Goal: Information Seeking & Learning: Learn about a topic

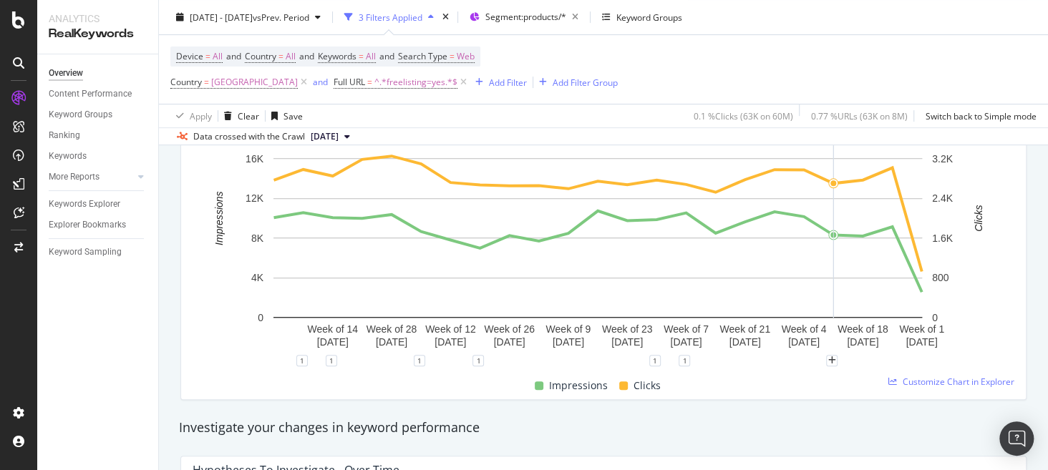
scroll to position [240, 0]
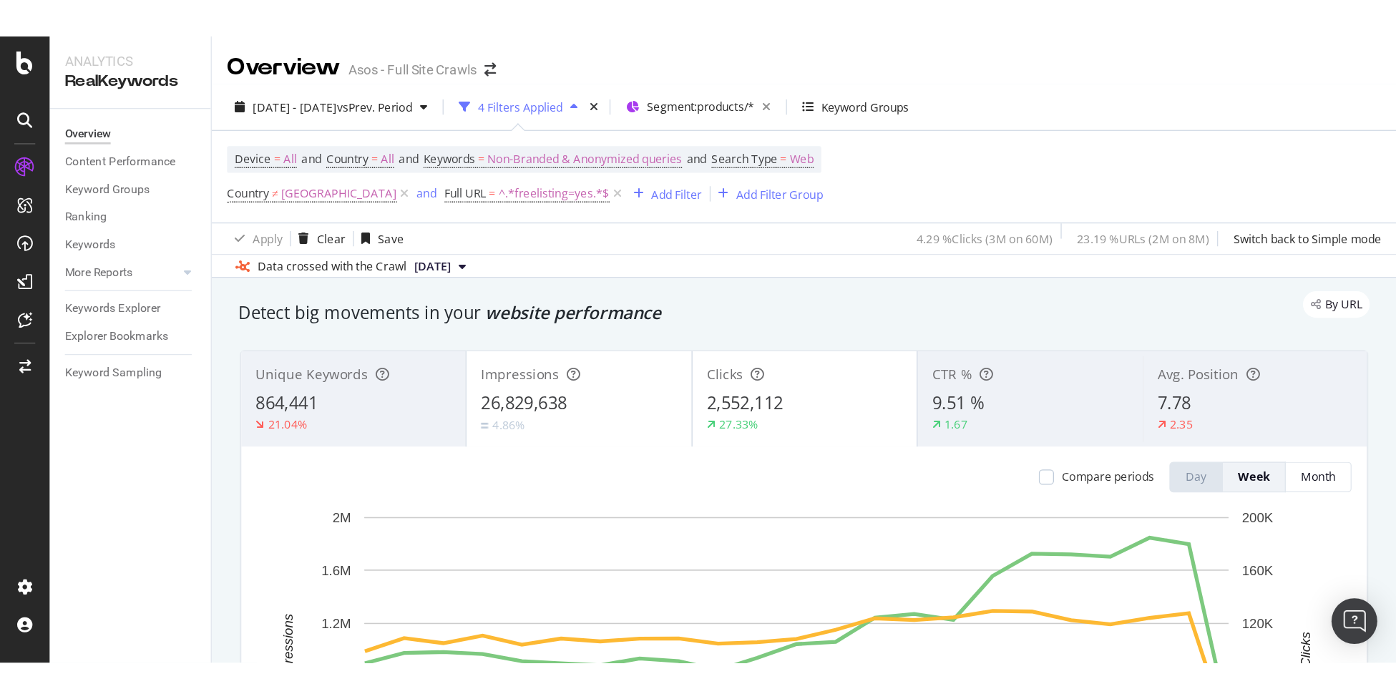
scroll to position [71, 0]
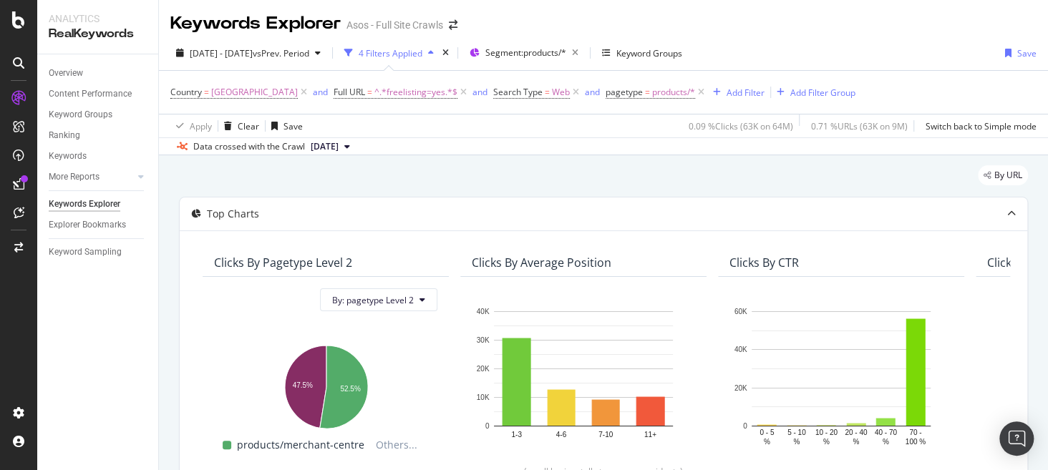
scroll to position [112, 0]
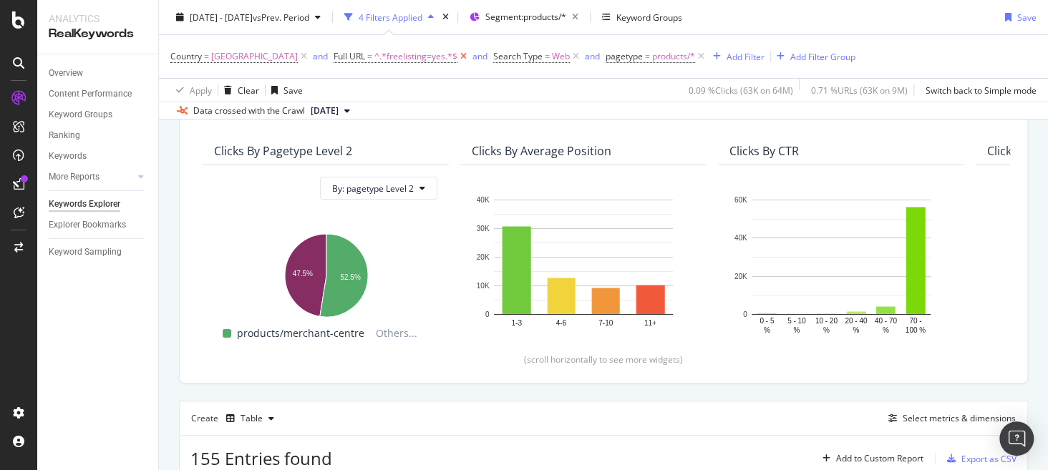
click at [457, 57] on icon at bounding box center [463, 56] width 12 height 14
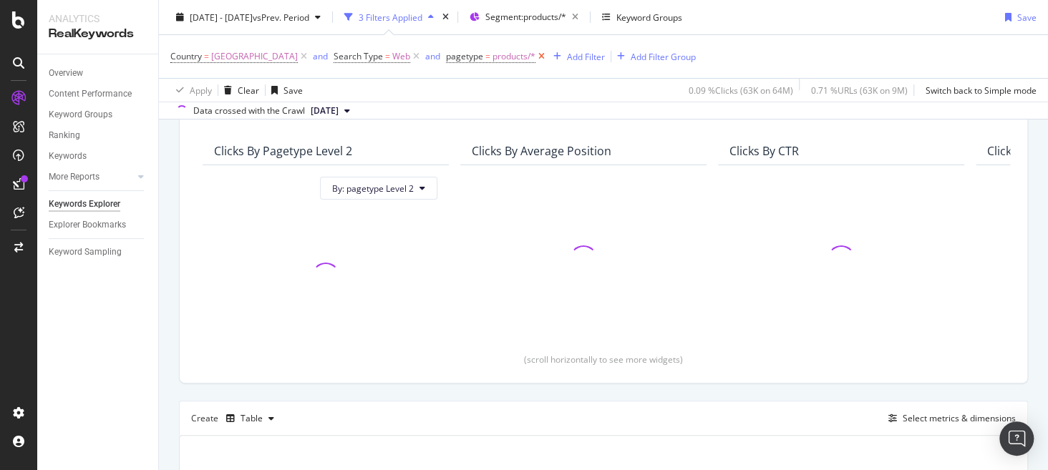
click at [535, 58] on icon at bounding box center [541, 56] width 12 height 14
click at [238, 57] on span "Denmark" at bounding box center [254, 57] width 87 height 20
click at [74, 70] on div "Overview" at bounding box center [66, 73] width 34 height 15
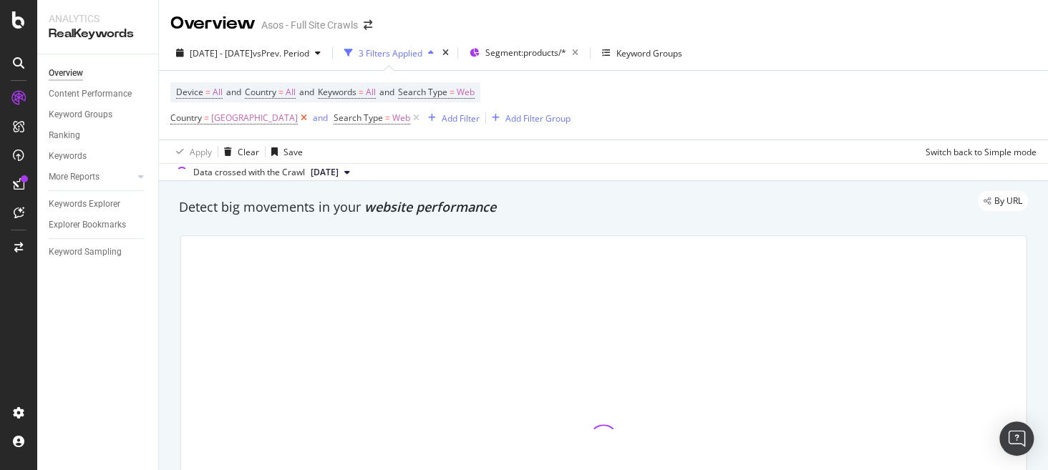
click at [298, 121] on icon at bounding box center [304, 118] width 12 height 14
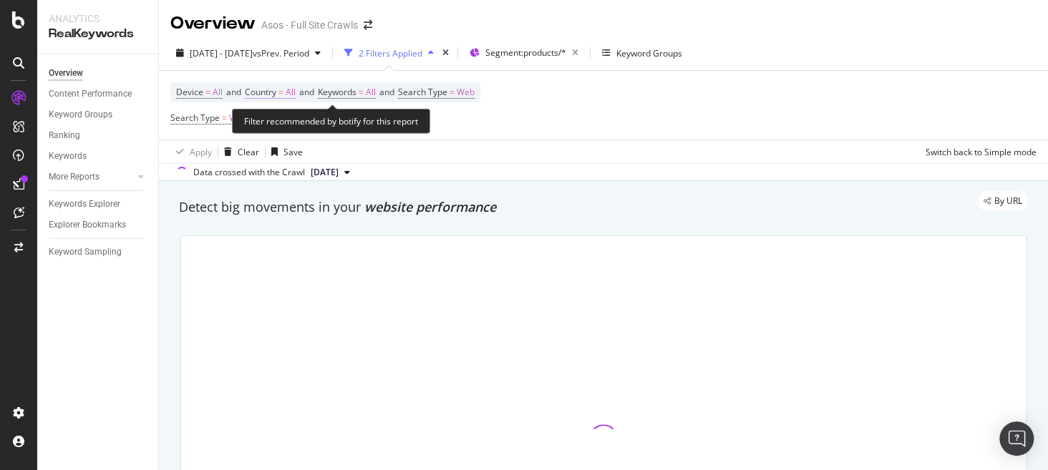
click at [275, 96] on span "Country" at bounding box center [260, 92] width 31 height 12
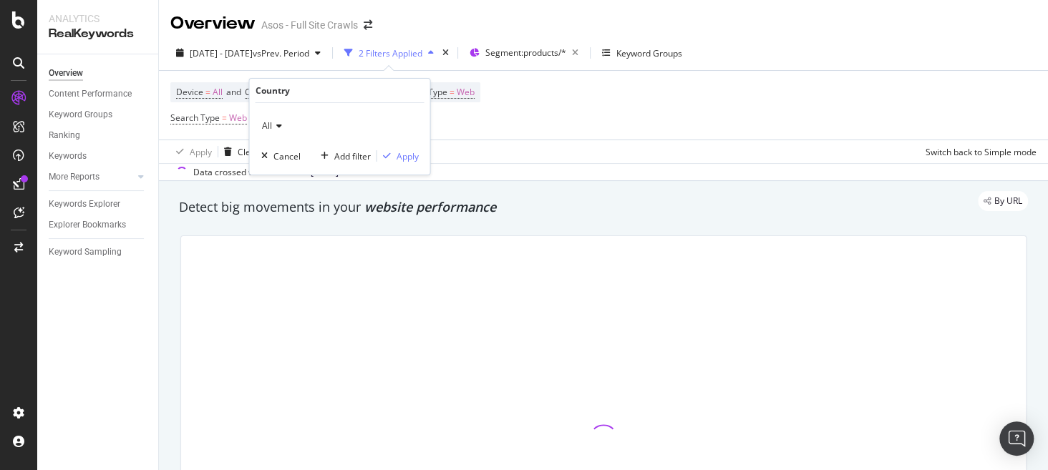
click at [271, 124] on icon at bounding box center [276, 126] width 10 height 9
click at [275, 130] on icon at bounding box center [276, 126] width 10 height 9
click at [263, 127] on span "All" at bounding box center [266, 125] width 10 height 12
click at [523, 107] on div "Device = All and Country = All and Keywords = All and Search Type = Web Search …" at bounding box center [603, 105] width 866 height 69
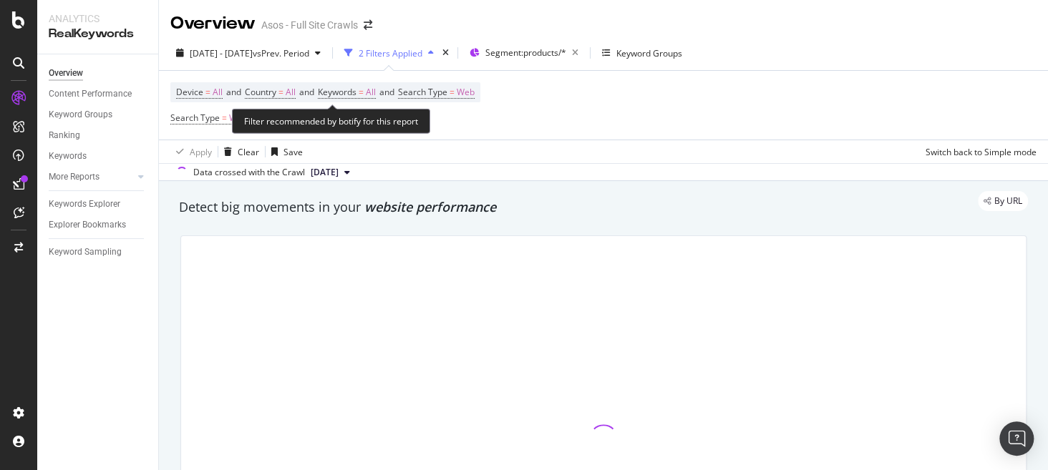
click at [286, 99] on span "Device = All and Country = All and Keywords = All and Search Type = Web" at bounding box center [325, 92] width 298 height 20
click at [289, 89] on span "All" at bounding box center [290, 92] width 10 height 20
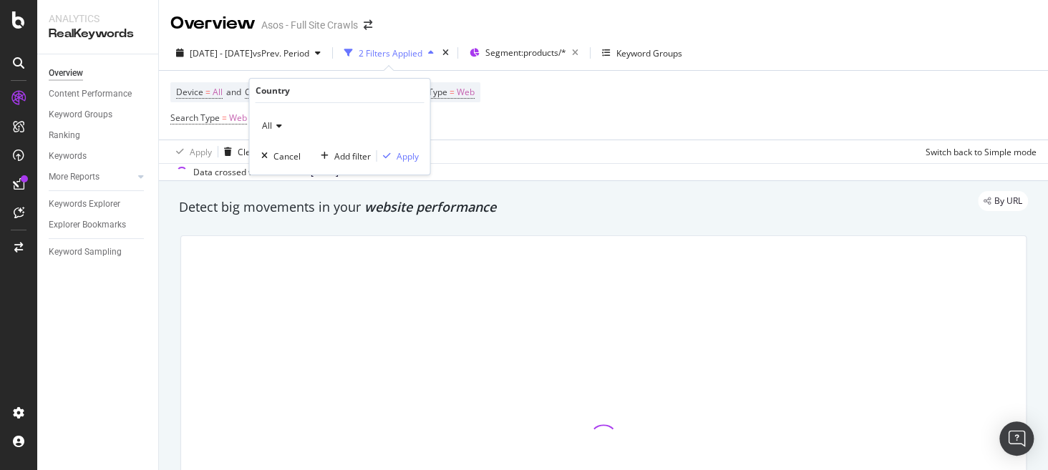
click at [275, 129] on icon at bounding box center [276, 126] width 10 height 9
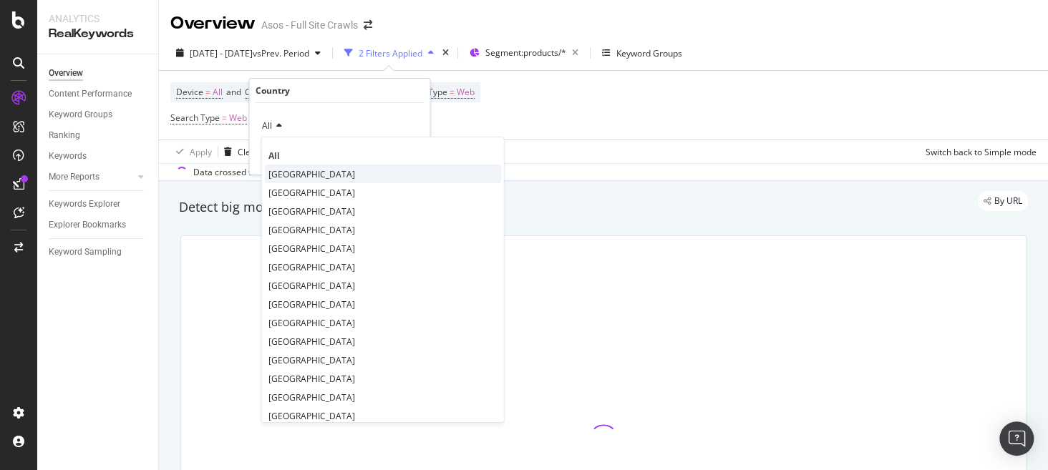
click at [331, 172] on span "United Kingdom" at bounding box center [311, 174] width 87 height 12
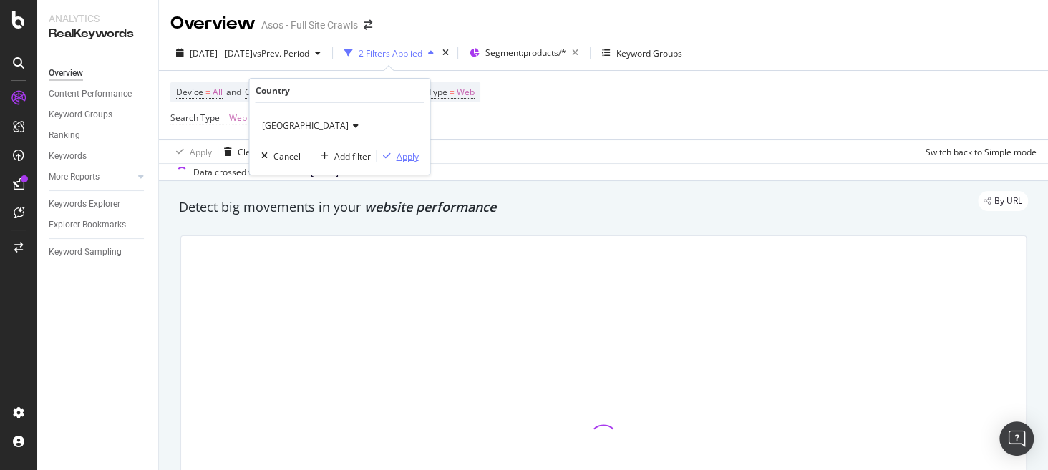
click at [410, 158] on div "Apply" at bounding box center [407, 156] width 22 height 12
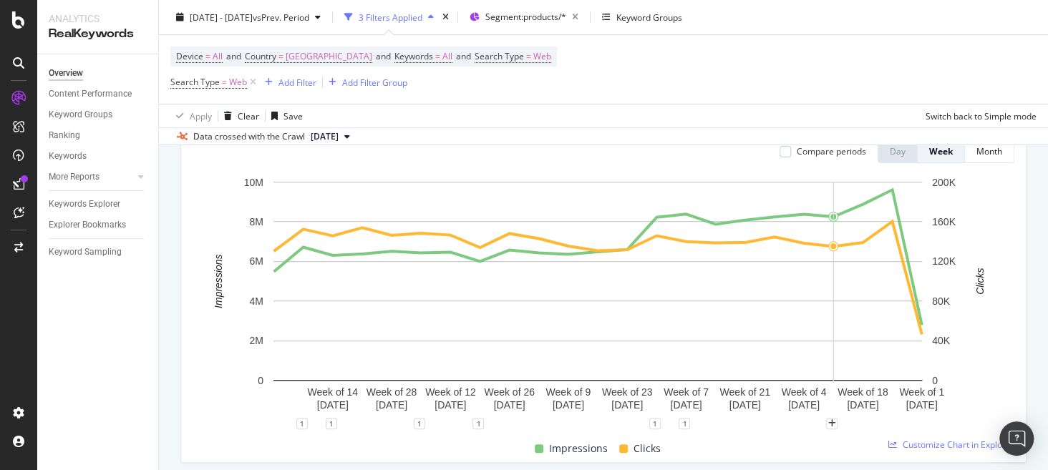
scroll to position [178, 0]
click at [773, 424] on icon "plus" at bounding box center [772, 424] width 8 height 9
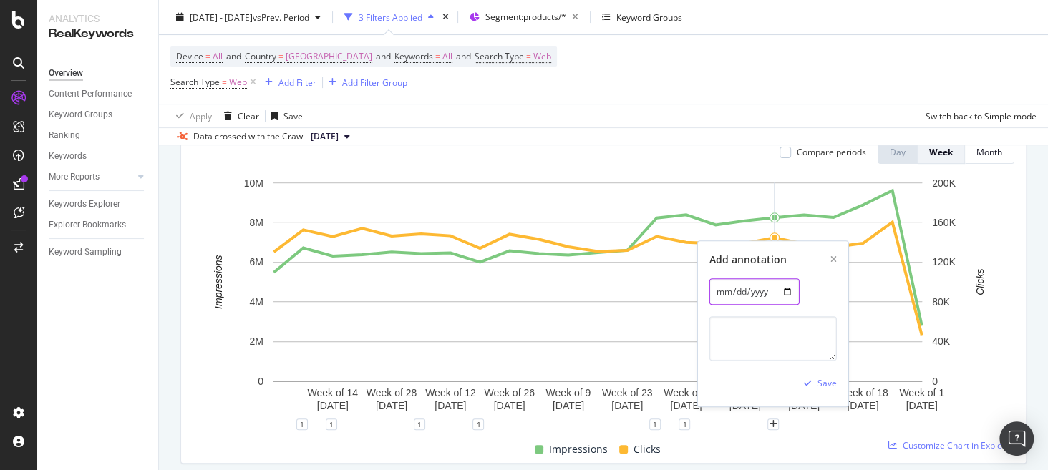
click at [785, 293] on input "[DATE]" at bounding box center [754, 291] width 90 height 26
type input "[DATE]"
click at [753, 328] on textarea at bounding box center [772, 338] width 127 height 44
type textarea "3"
type textarea "x3 reviews on COM PDP"
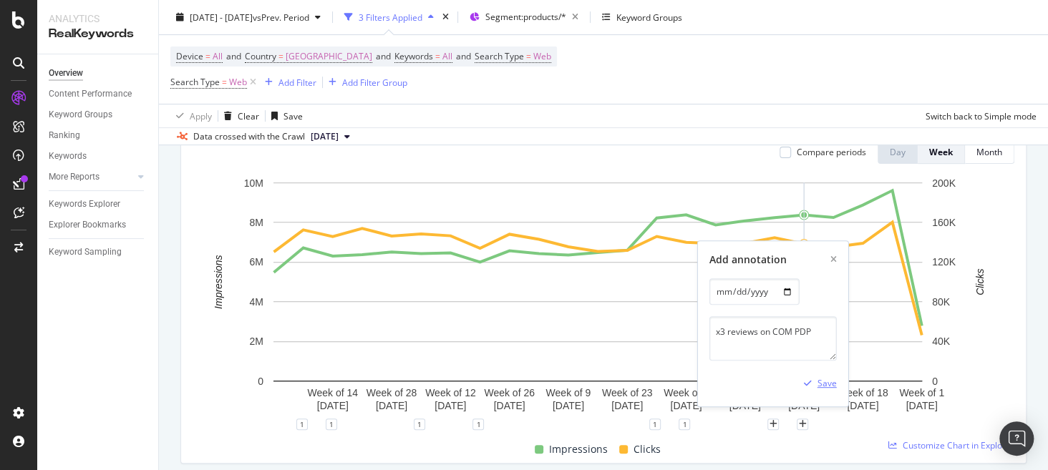
click at [821, 383] on div "Save" at bounding box center [826, 383] width 19 height 12
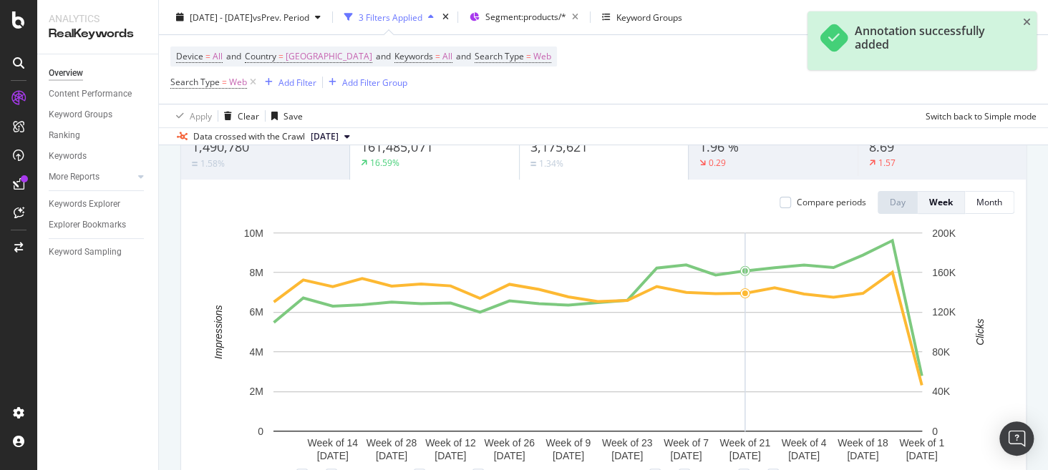
scroll to position [128, 0]
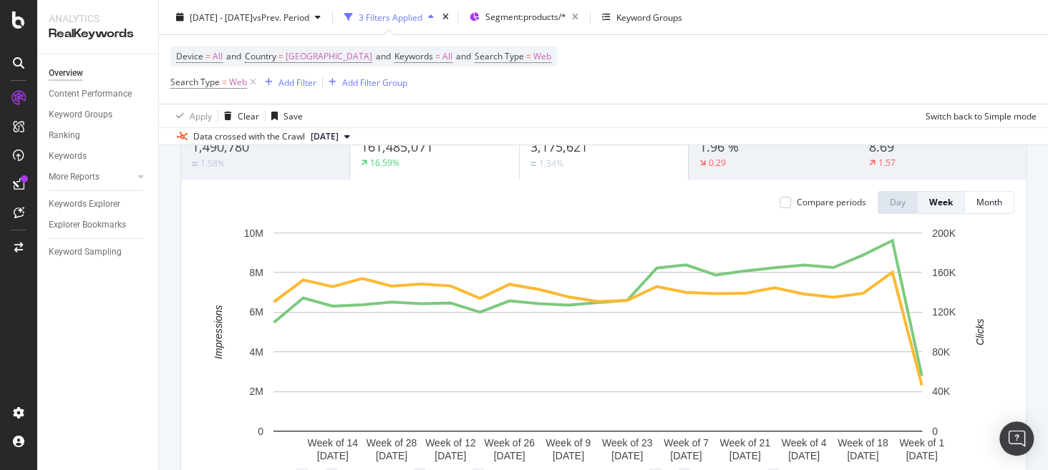
click at [258, 173] on div "Unique Keywords 1,490,780 1.58%" at bounding box center [265, 144] width 168 height 64
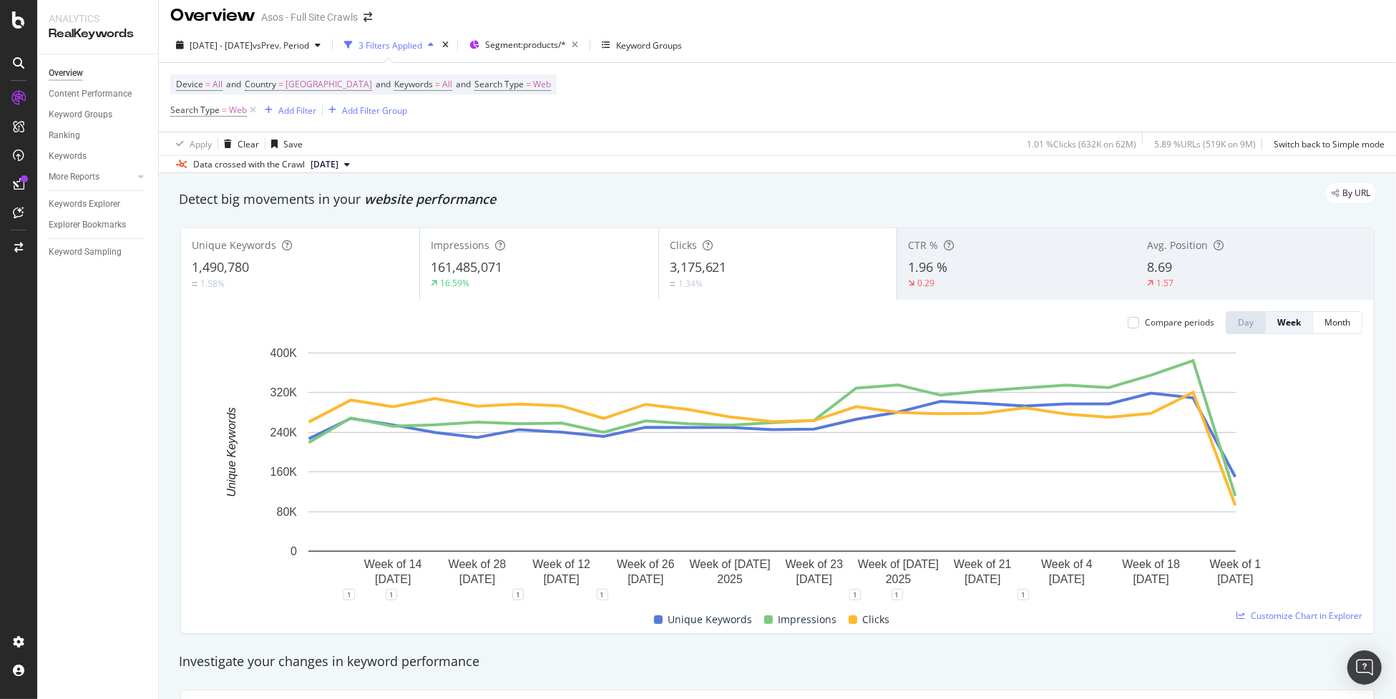
scroll to position [0, 0]
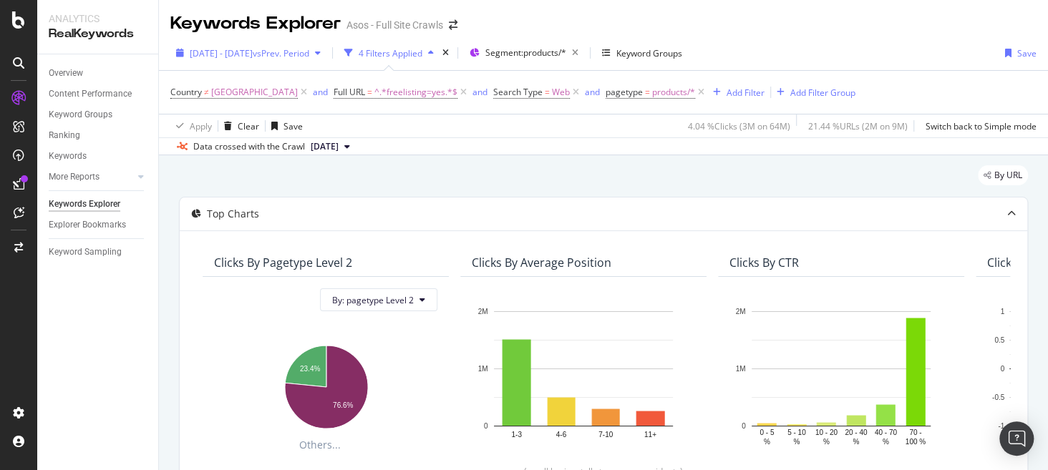
scroll to position [258, 0]
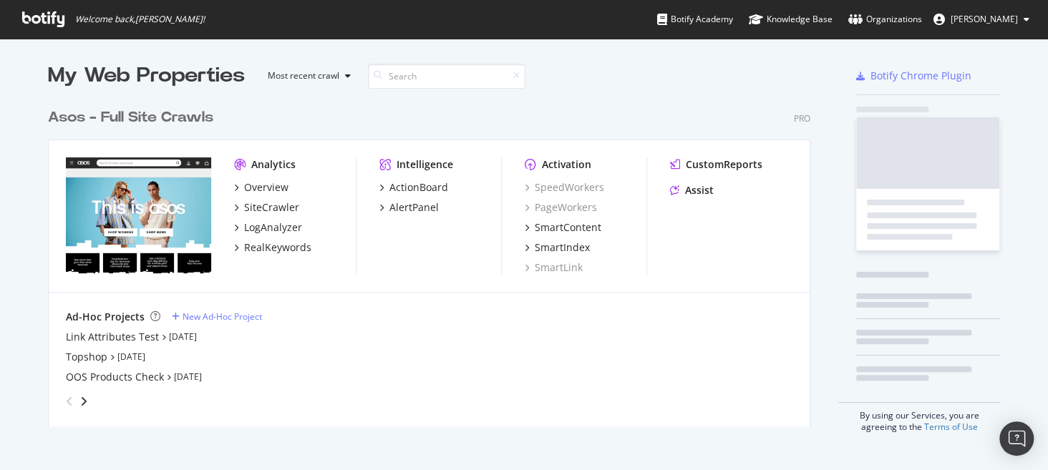
scroll to position [325, 762]
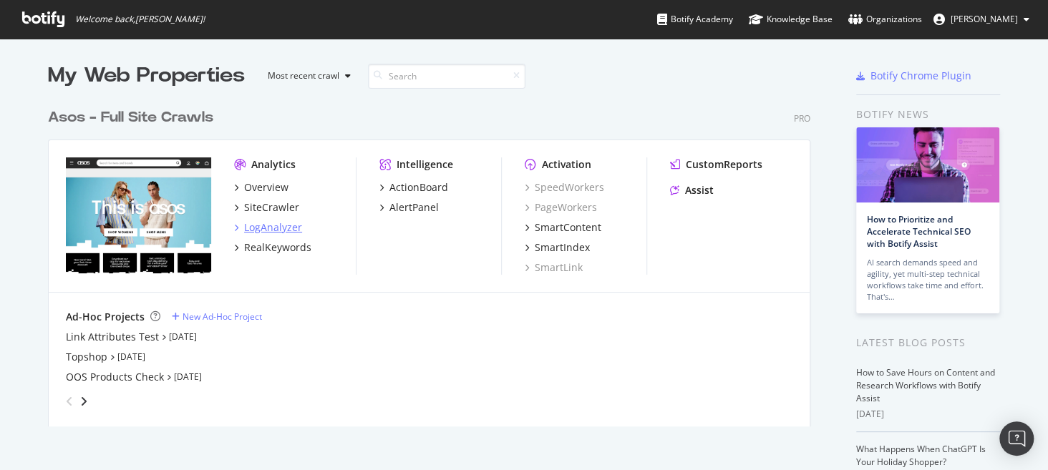
click at [277, 227] on div "LogAnalyzer" at bounding box center [273, 227] width 58 height 14
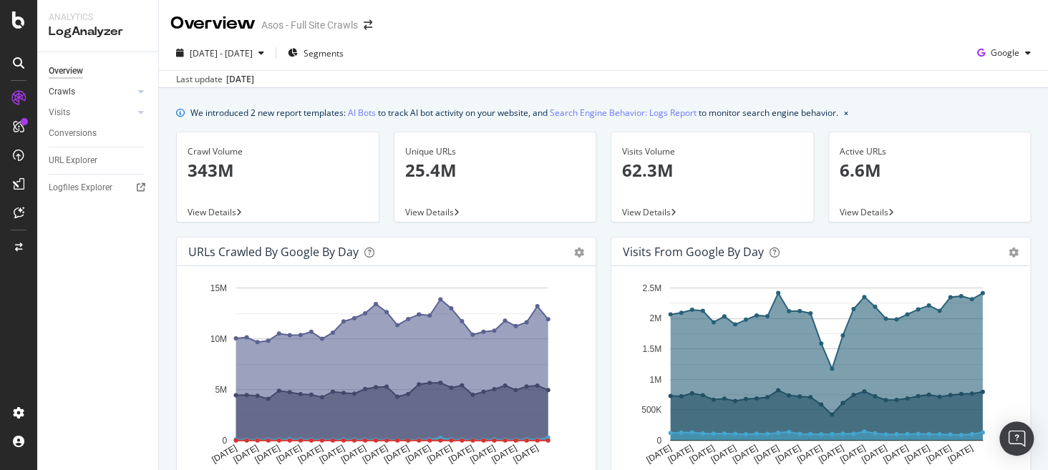
click at [97, 94] on link "Crawls" at bounding box center [91, 91] width 85 height 15
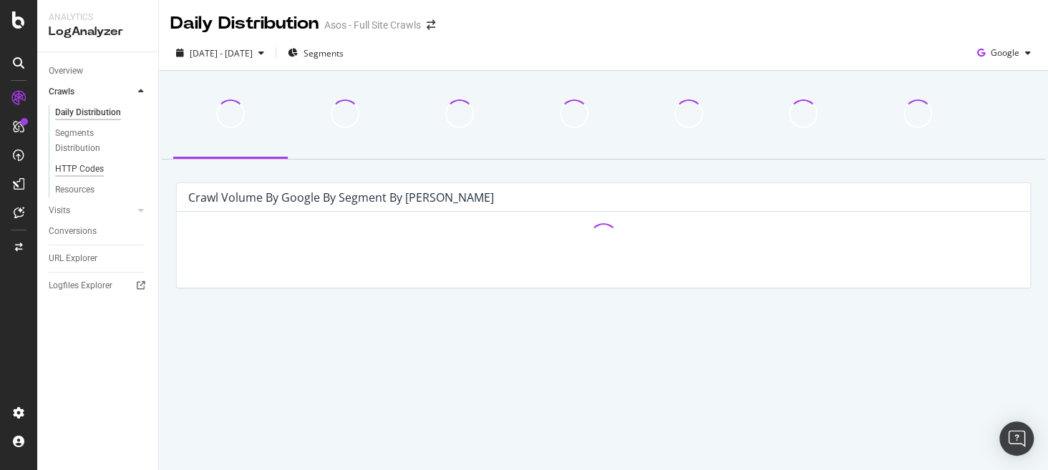
click at [94, 168] on div "HTTP Codes" at bounding box center [79, 169] width 49 height 15
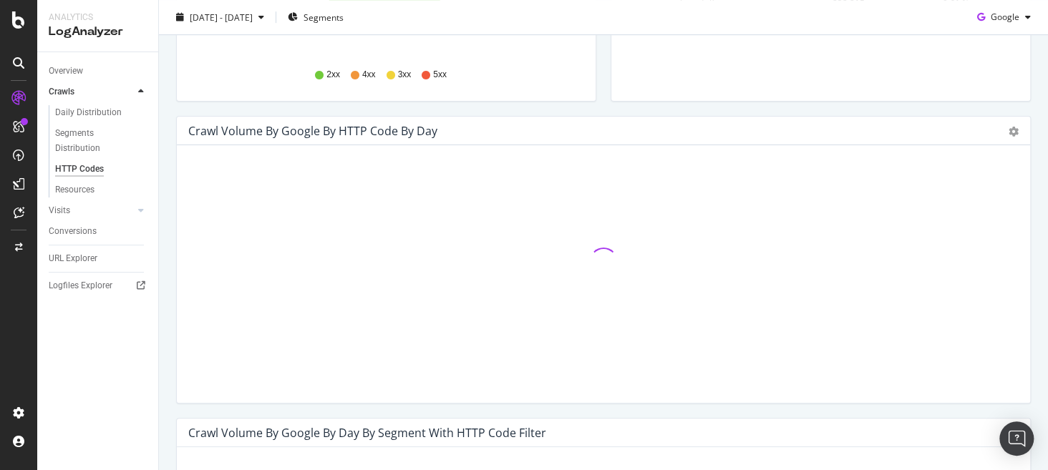
scroll to position [378, 0]
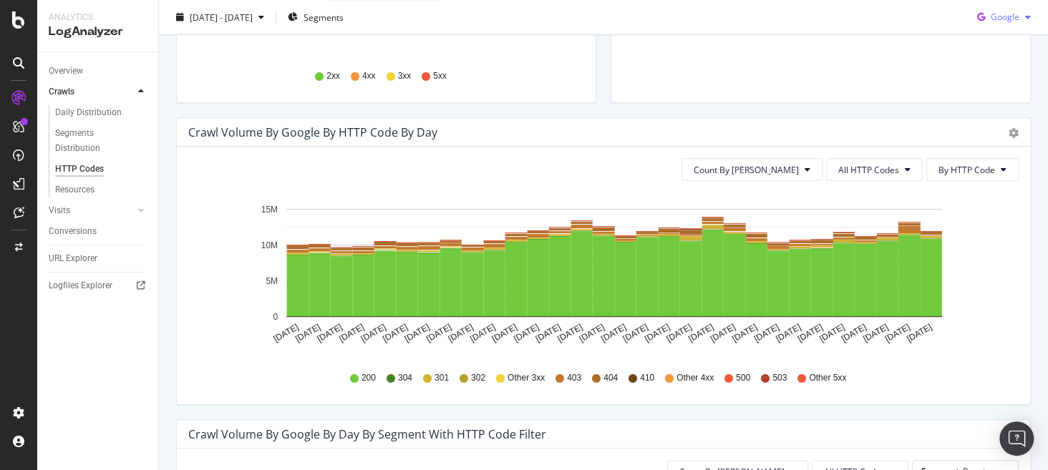
click at [1006, 18] on span "Google" at bounding box center [1004, 17] width 29 height 12
click at [1007, 100] on span "OpenAI" at bounding box center [1003, 98] width 53 height 13
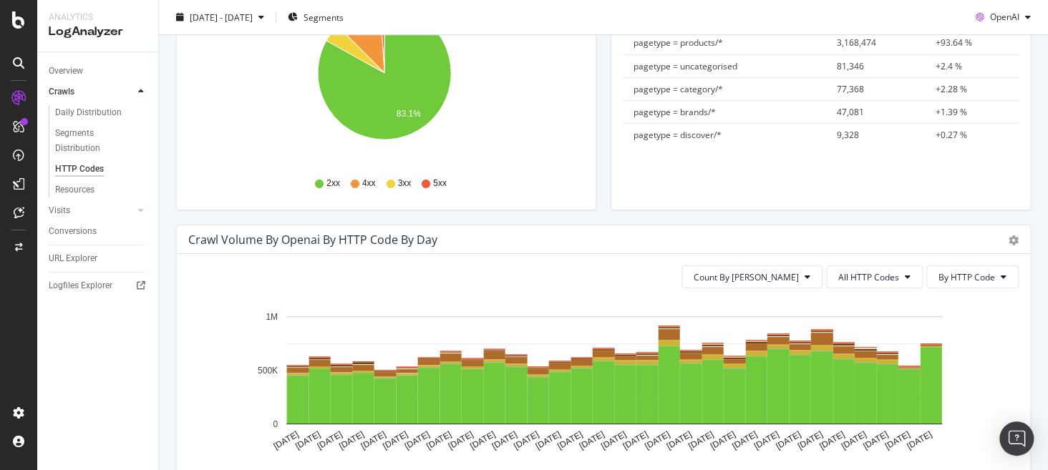
scroll to position [270, 0]
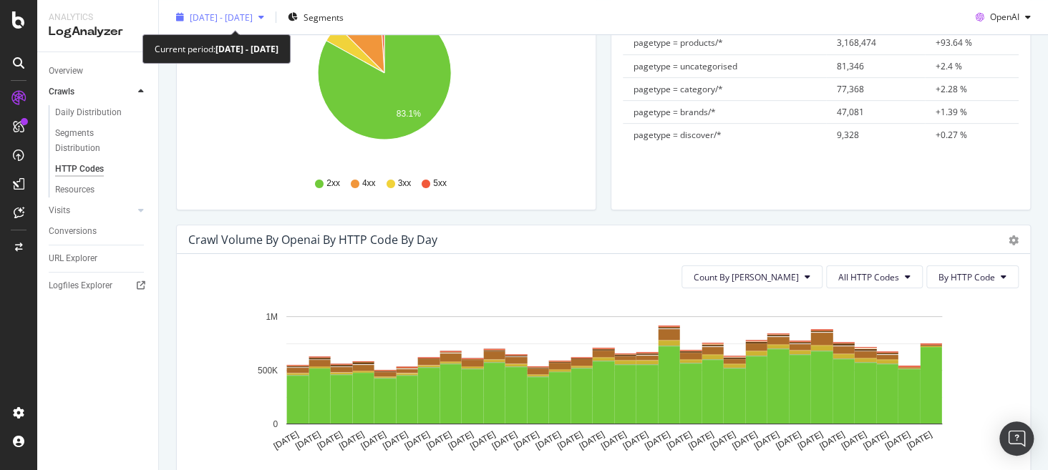
click at [253, 11] on span "[DATE] - [DATE]" at bounding box center [221, 17] width 63 height 12
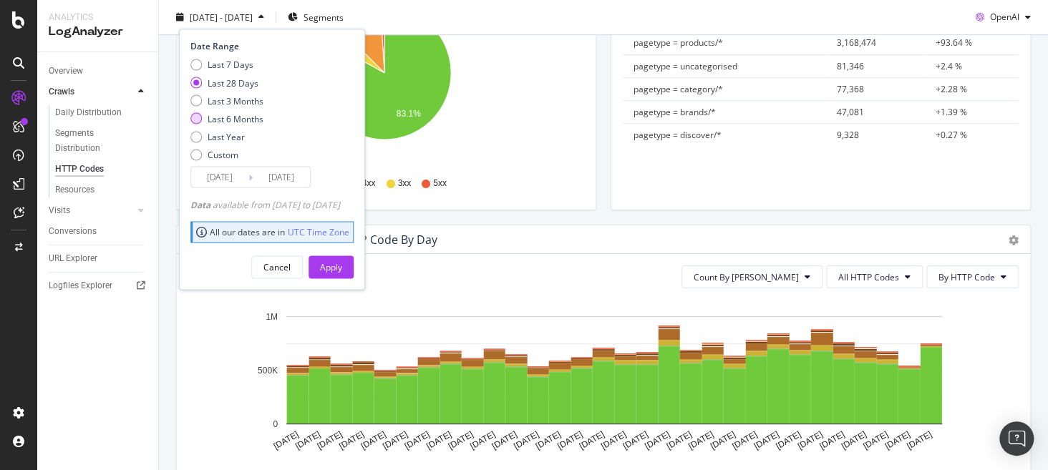
click at [243, 112] on div "Last 6 Months" at bounding box center [235, 118] width 56 height 12
type input "[DATE]"
click at [353, 265] on button "Apply" at bounding box center [330, 266] width 45 height 23
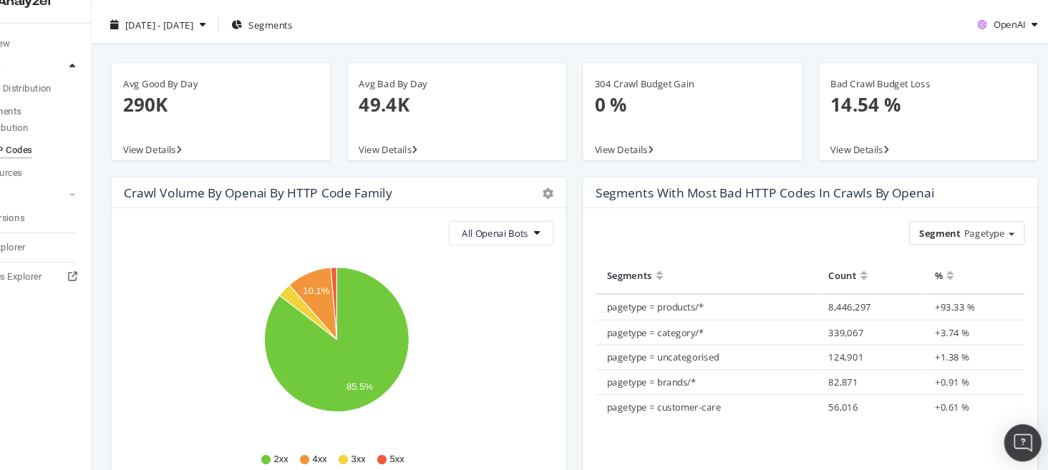
scroll to position [1, 0]
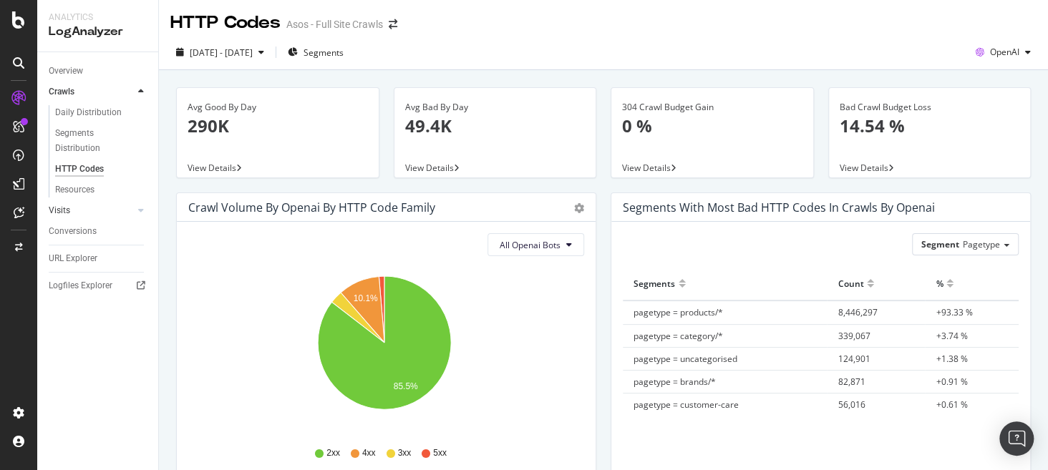
click at [102, 211] on link "Visits" at bounding box center [91, 210] width 85 height 15
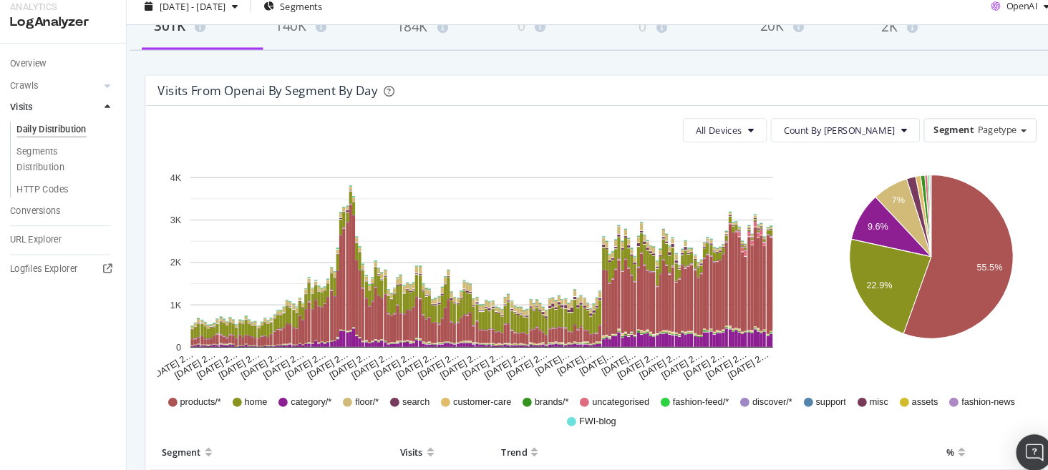
scroll to position [102, 0]
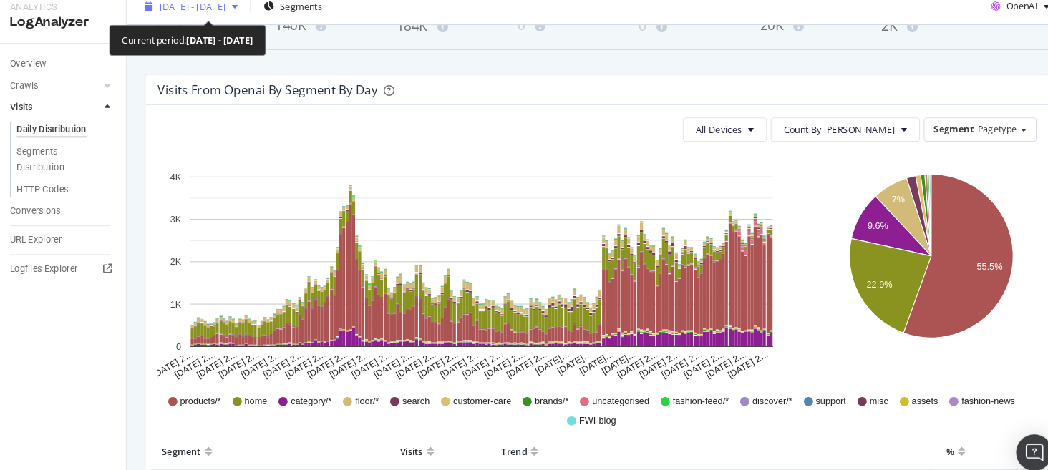
click at [253, 21] on span "[DATE] - [DATE]" at bounding box center [221, 17] width 63 height 12
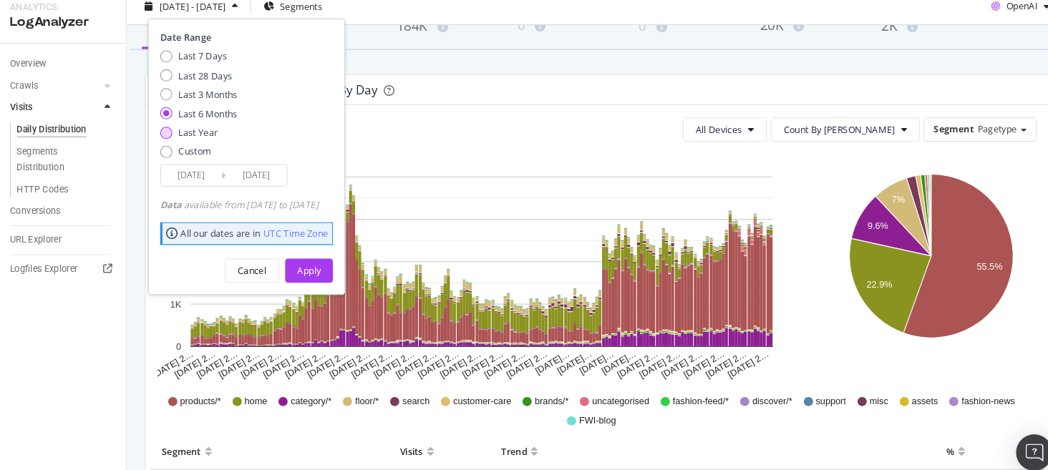
click at [213, 135] on div "Last Year" at bounding box center [225, 136] width 37 height 12
type input "[DATE]"
drag, startPoint x: 333, startPoint y: 265, endPoint x: 290, endPoint y: 248, distance: 47.2
click at [290, 248] on div "Cancel Apply" at bounding box center [271, 262] width 163 height 34
click at [342, 268] on div "Apply" at bounding box center [331, 266] width 22 height 12
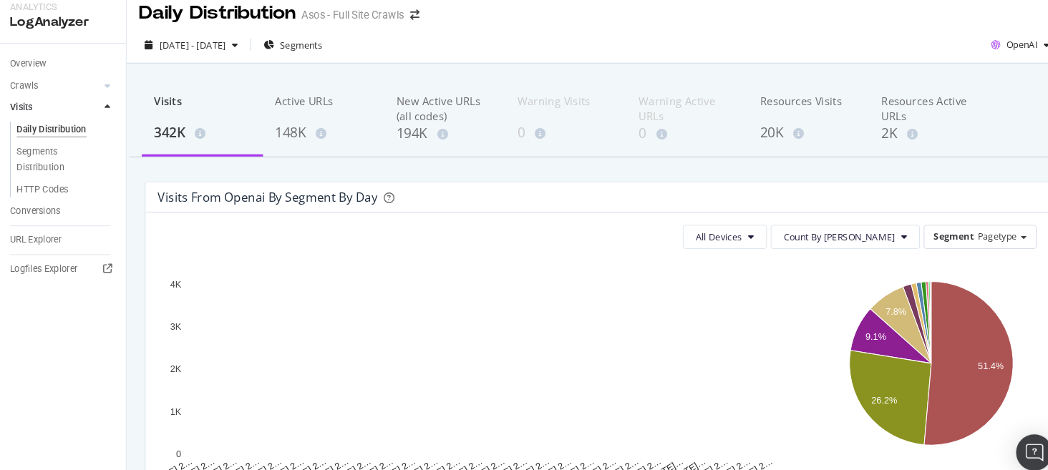
scroll to position [112, 0]
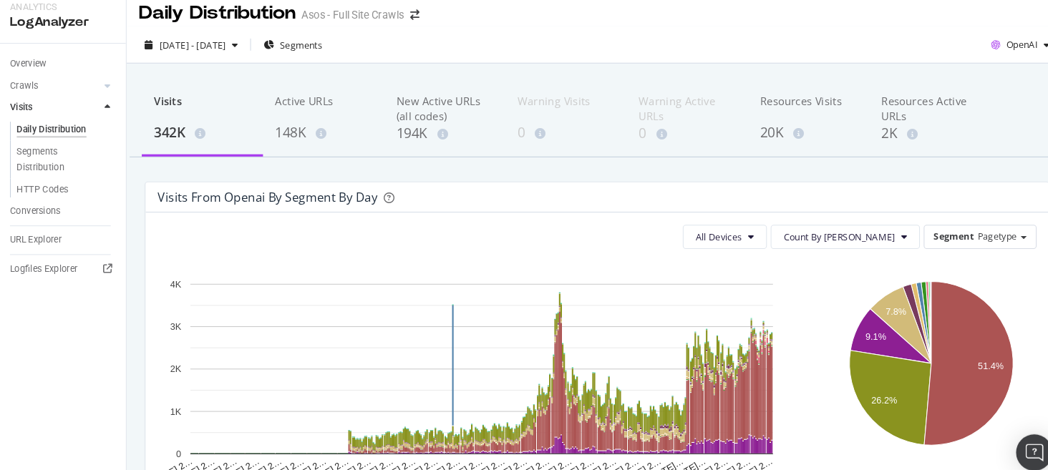
scroll to position [112, 0]
